Goal: Task Accomplishment & Management: Complete application form

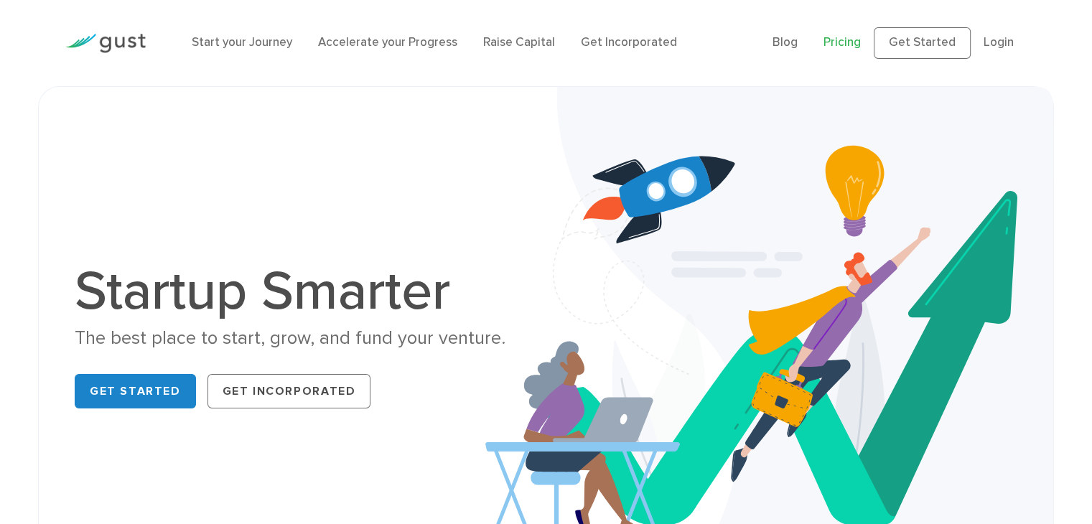
click at [852, 45] on link "Pricing" at bounding box center [842, 42] width 37 height 14
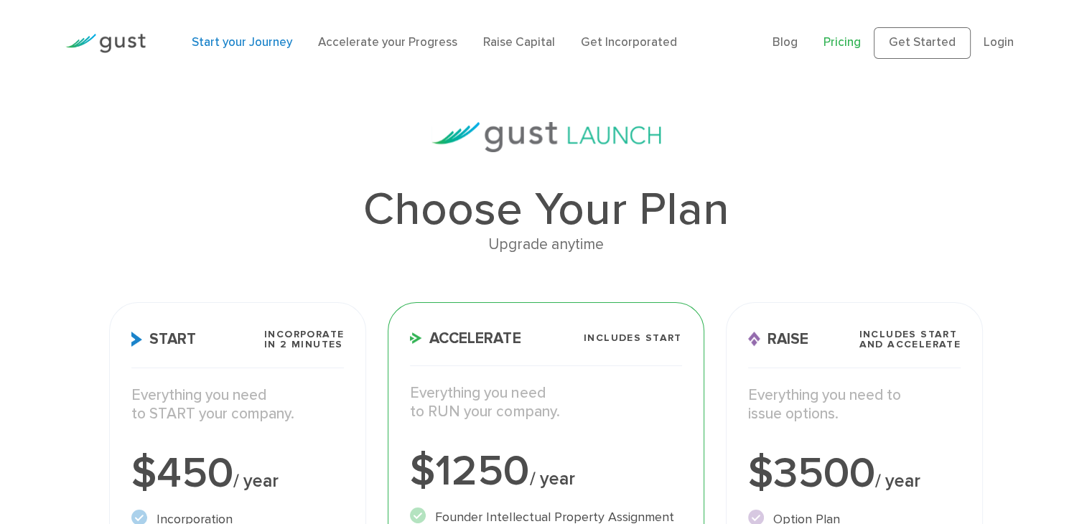
click at [228, 47] on link "Start your Journey" at bounding box center [242, 42] width 101 height 14
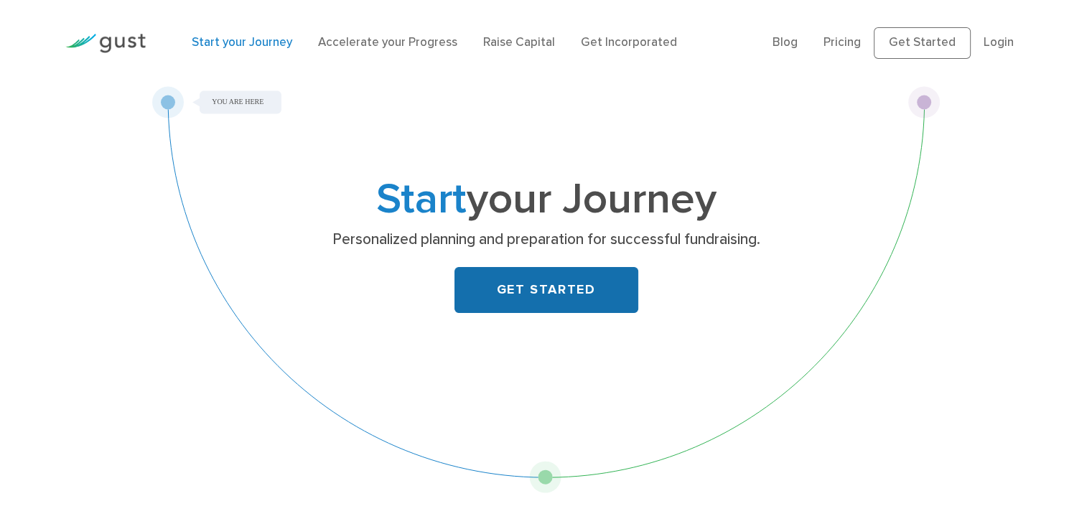
click at [558, 287] on link "GET STARTED" at bounding box center [547, 290] width 184 height 46
